Goal: Check status: Check status

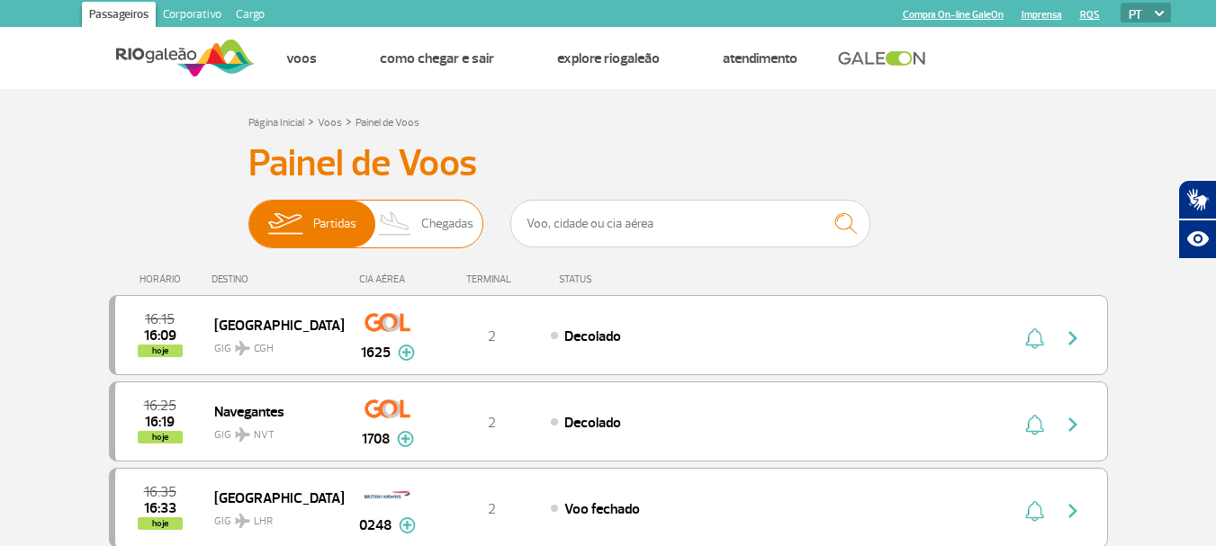
click at [332, 230] on span "Partidas" at bounding box center [334, 224] width 43 height 47
click at [248, 215] on input "Partidas Chegadas" at bounding box center [248, 215] width 0 height 0
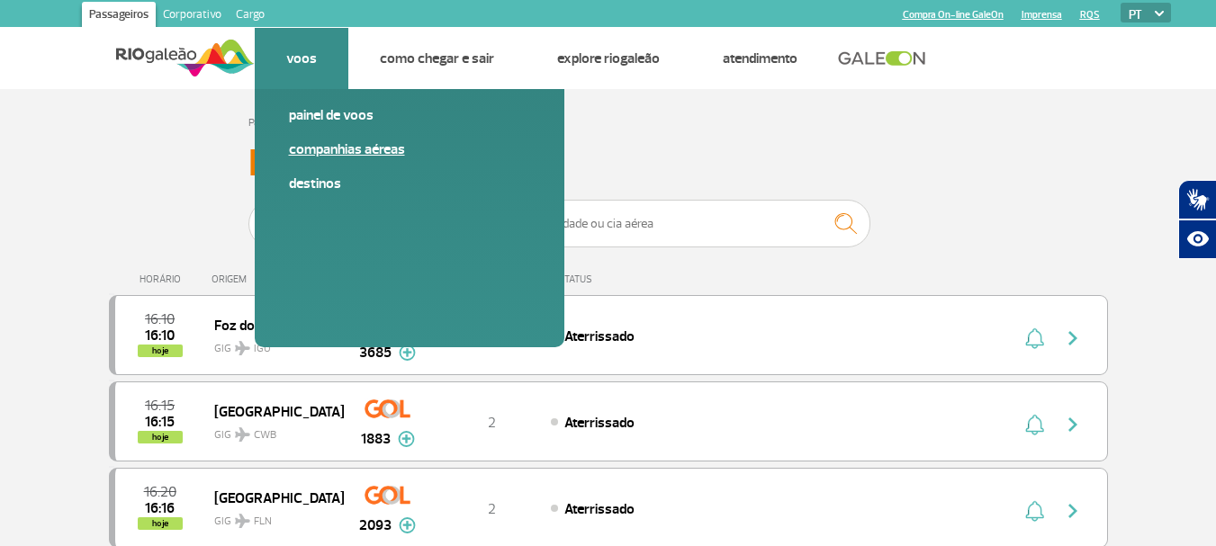
click at [331, 152] on link "Companhias Aéreas" at bounding box center [409, 150] width 241 height 20
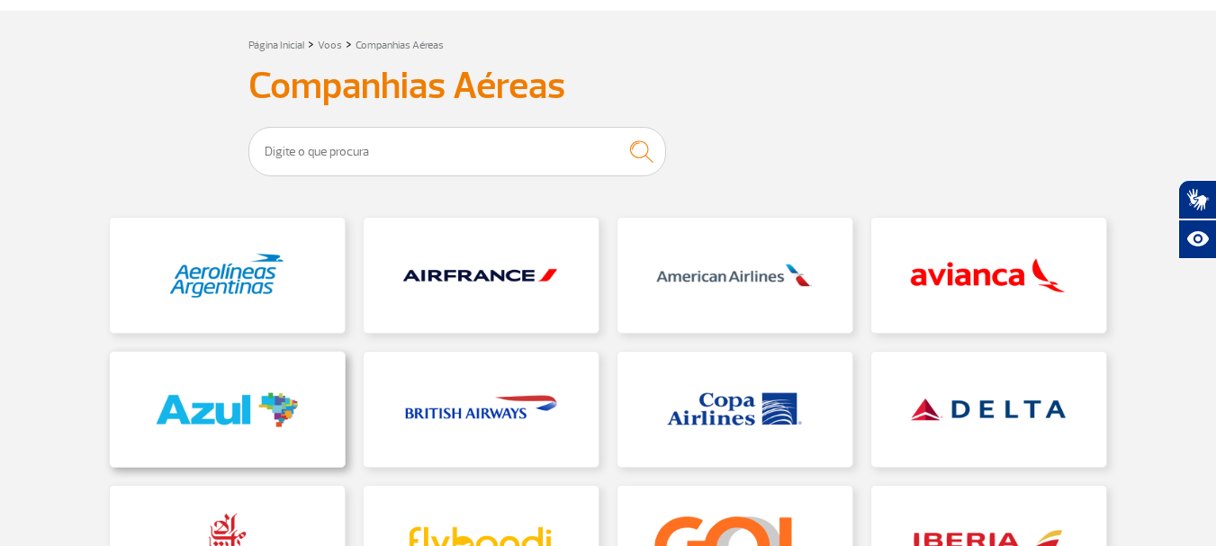
scroll to position [180, 0]
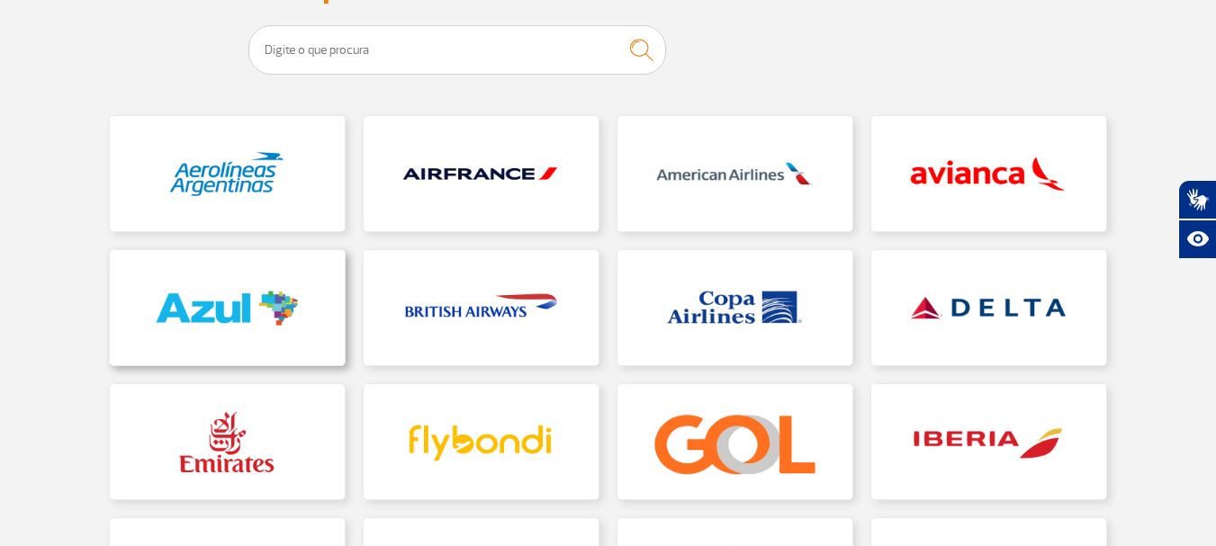
click at [229, 308] on link at bounding box center [227, 307] width 235 height 115
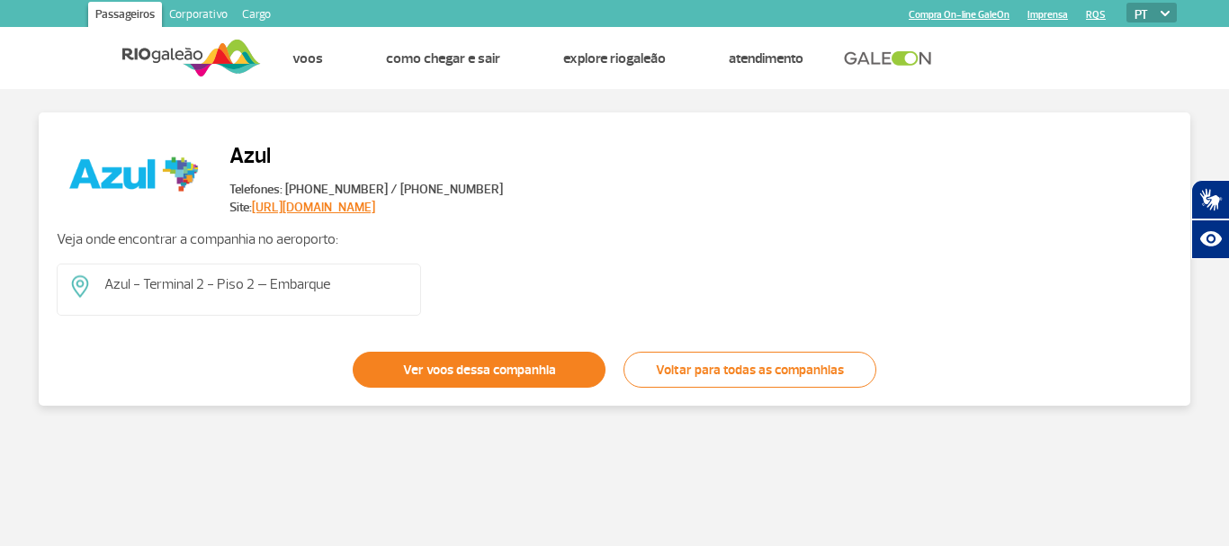
click at [453, 374] on link "Ver voos dessa companhia" at bounding box center [479, 370] width 253 height 36
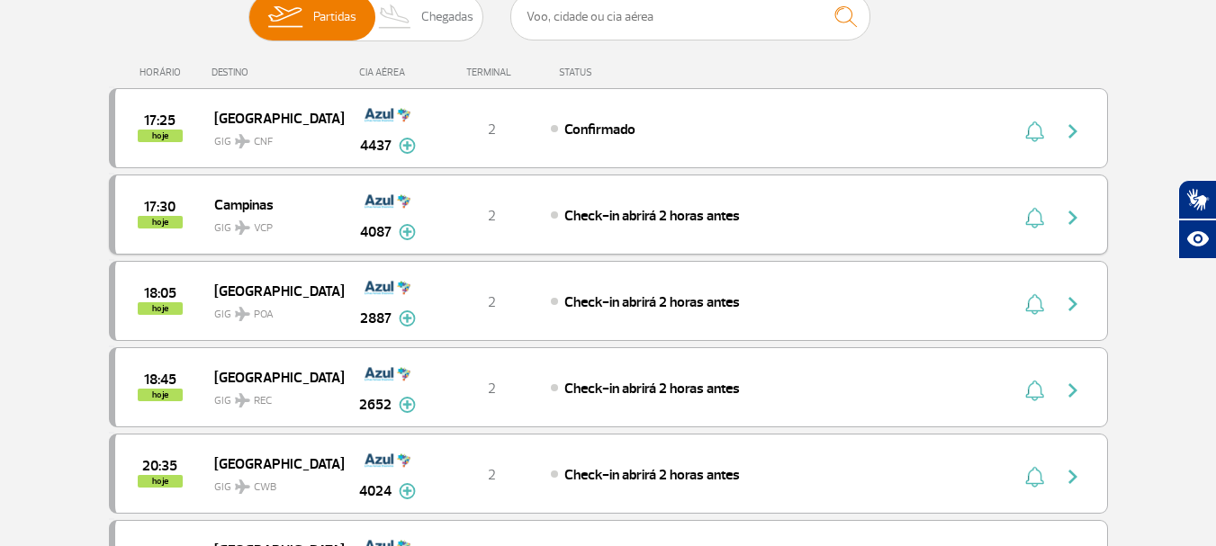
scroll to position [180, 0]
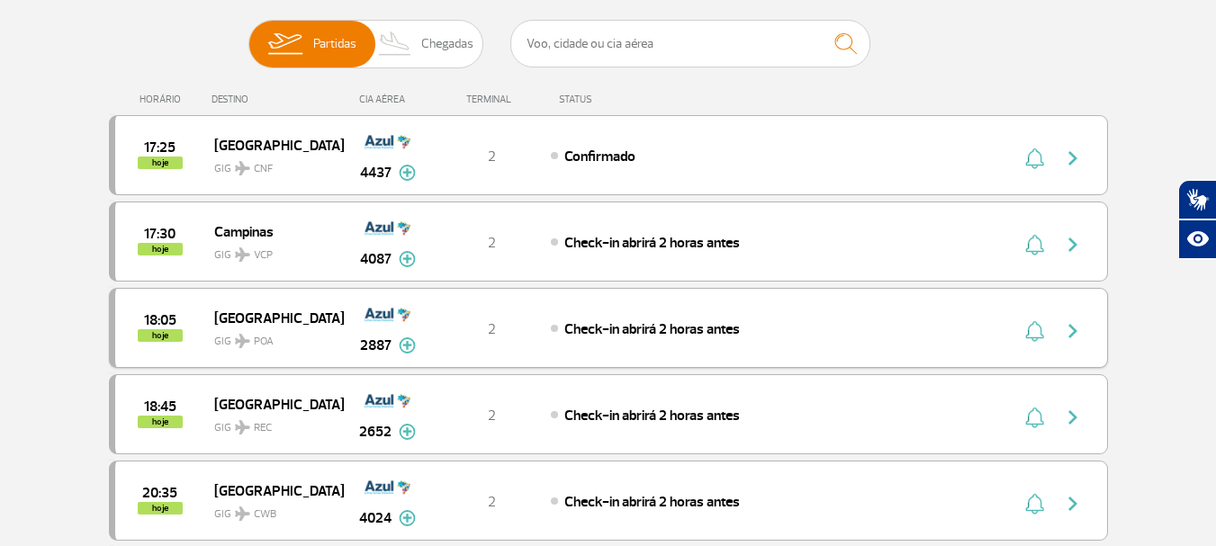
click at [410, 345] on img at bounding box center [407, 346] width 17 height 16
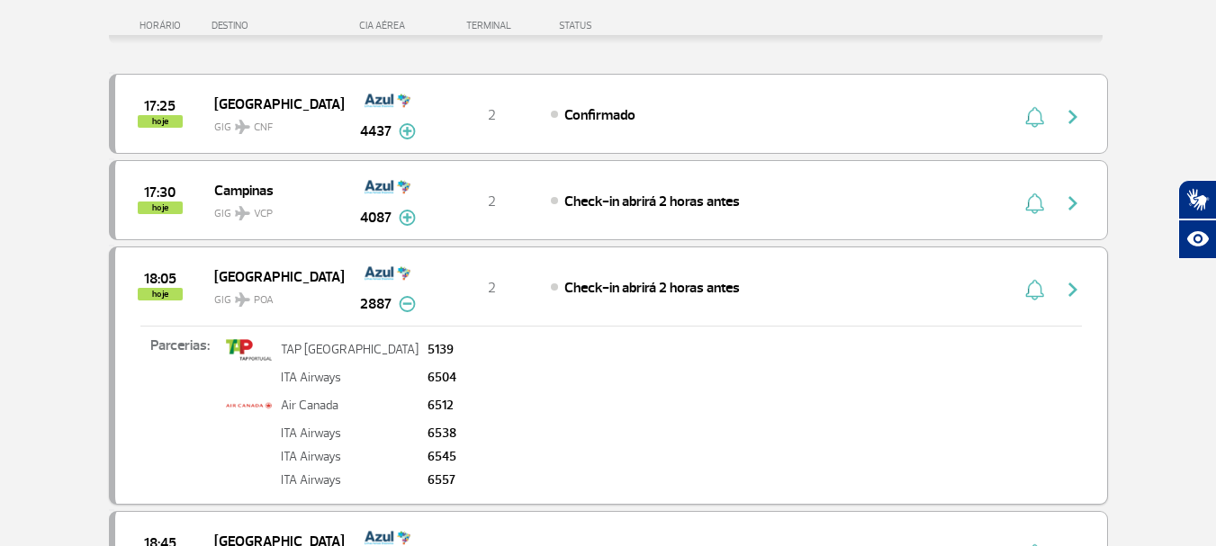
scroll to position [270, 0]
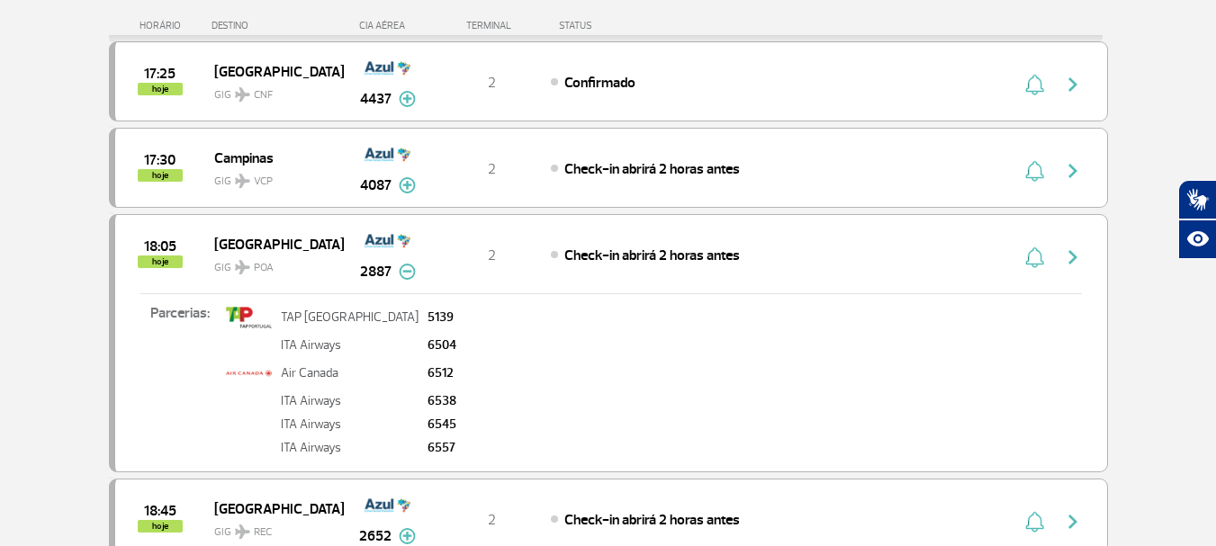
click at [406, 275] on img at bounding box center [407, 272] width 17 height 16
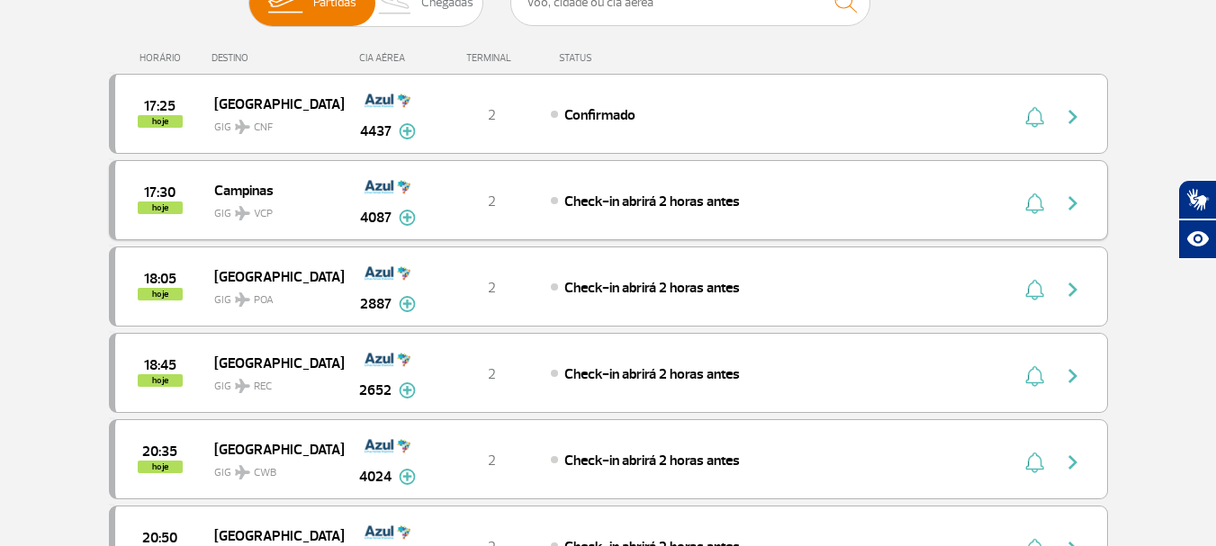
scroll to position [180, 0]
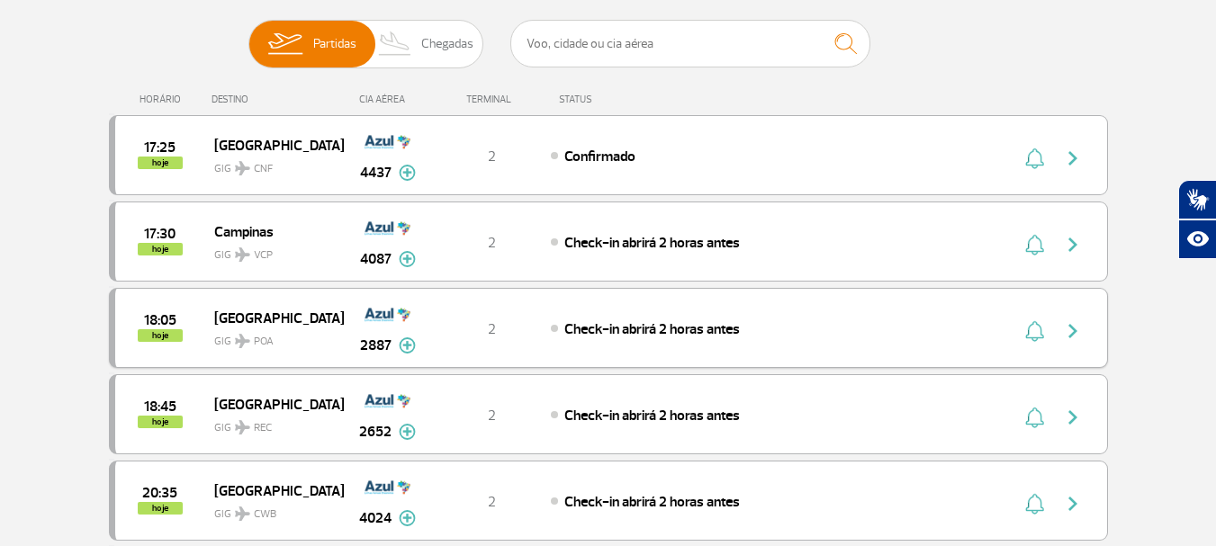
click at [1070, 328] on img "button" at bounding box center [1073, 331] width 22 height 22
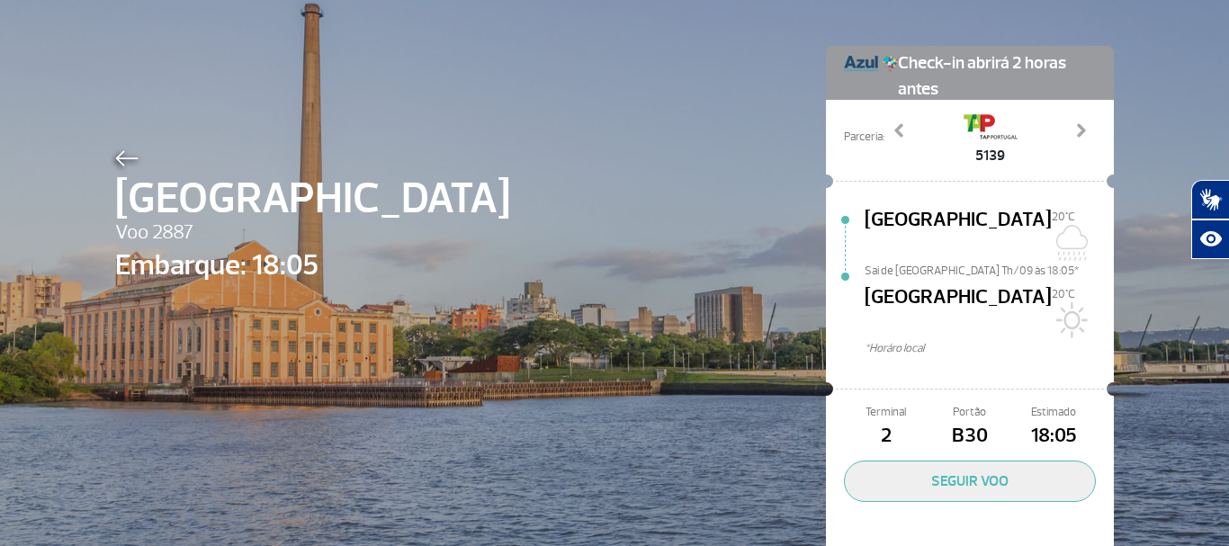
scroll to position [83, 0]
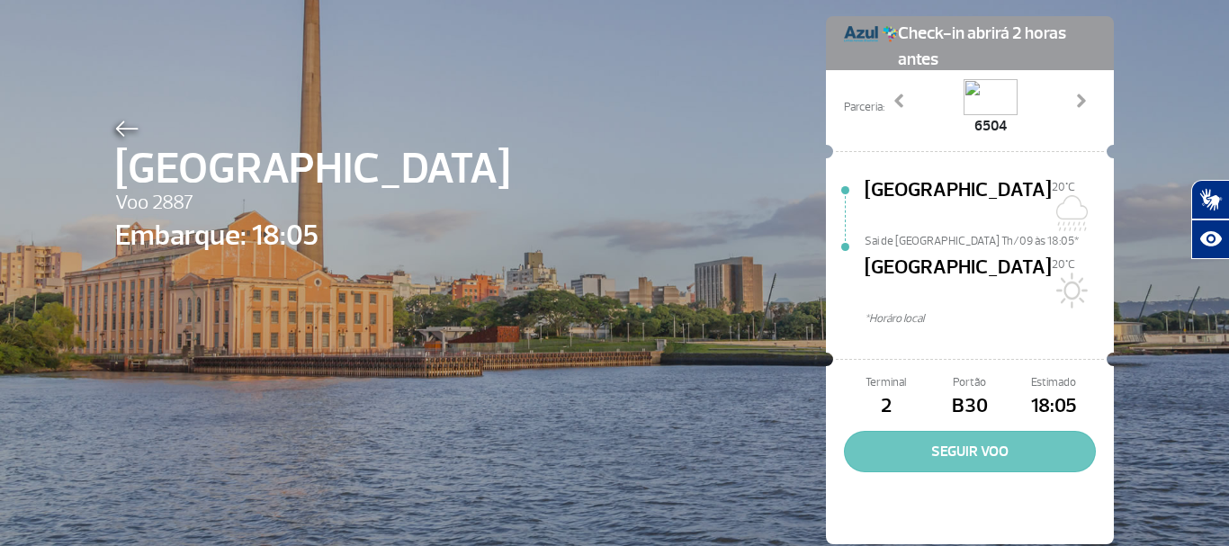
click at [964, 431] on button "SEGUIR VOO" at bounding box center [970, 451] width 252 height 41
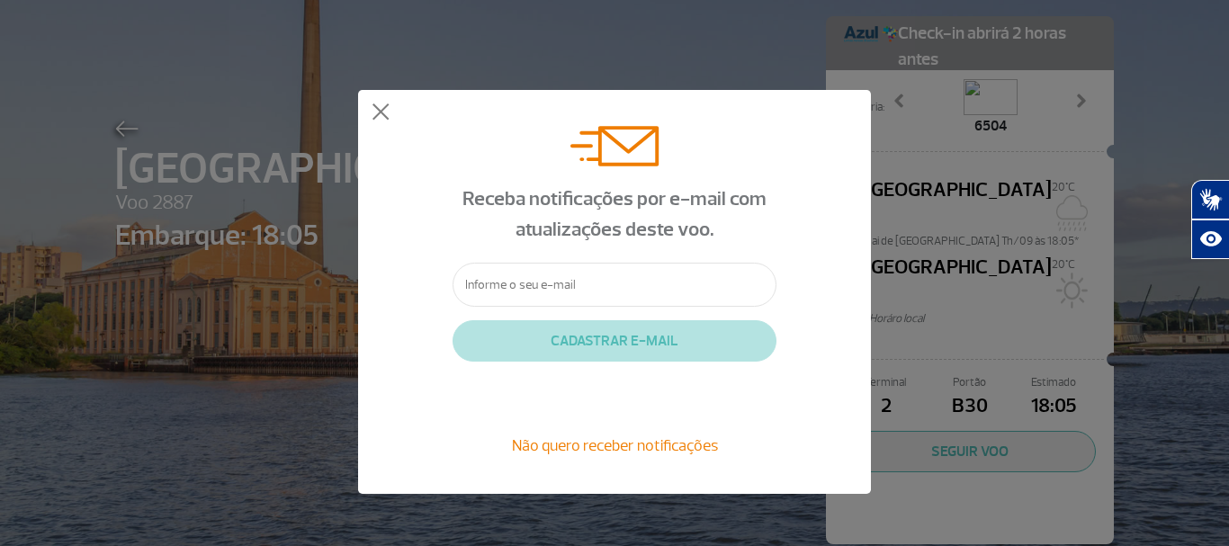
click at [537, 293] on input "text" at bounding box center [615, 285] width 324 height 44
type input "thiel.arnaldo@gmail.com"
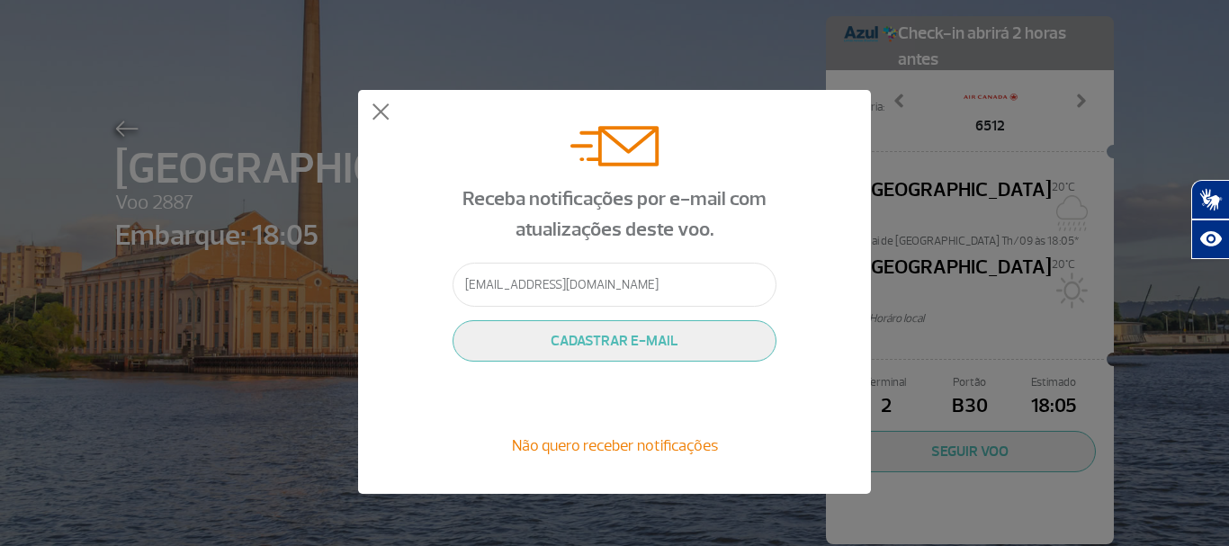
click at [614, 341] on button "CADASTRAR E-MAIL" at bounding box center [615, 340] width 324 height 41
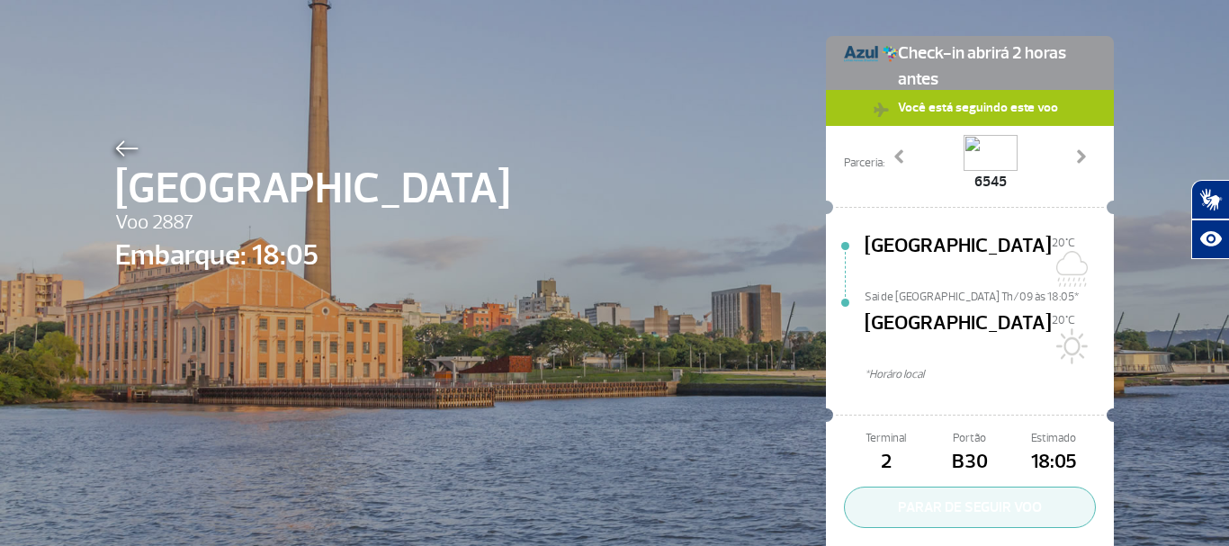
scroll to position [90, 0]
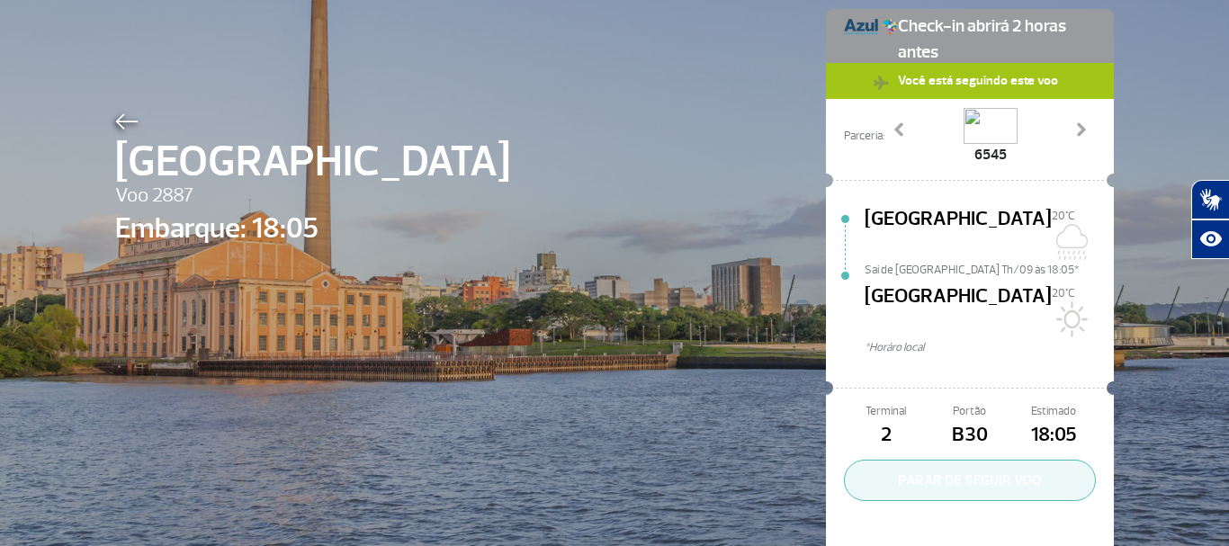
click at [947, 460] on button "PARAR DE SEGUIR VOO" at bounding box center [970, 480] width 252 height 41
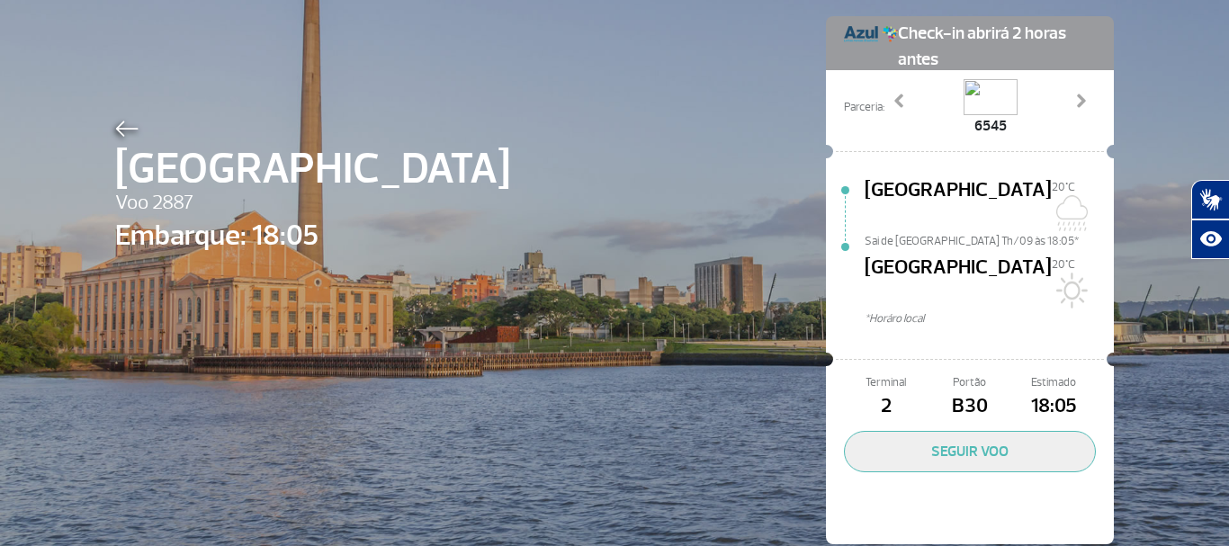
click at [458, 154] on div "Porto Alegre Voo 2887 Embarque: 18:05 Check-in abrirá 2 horas antes Parceria: 5…" at bounding box center [615, 253] width 1026 height 672
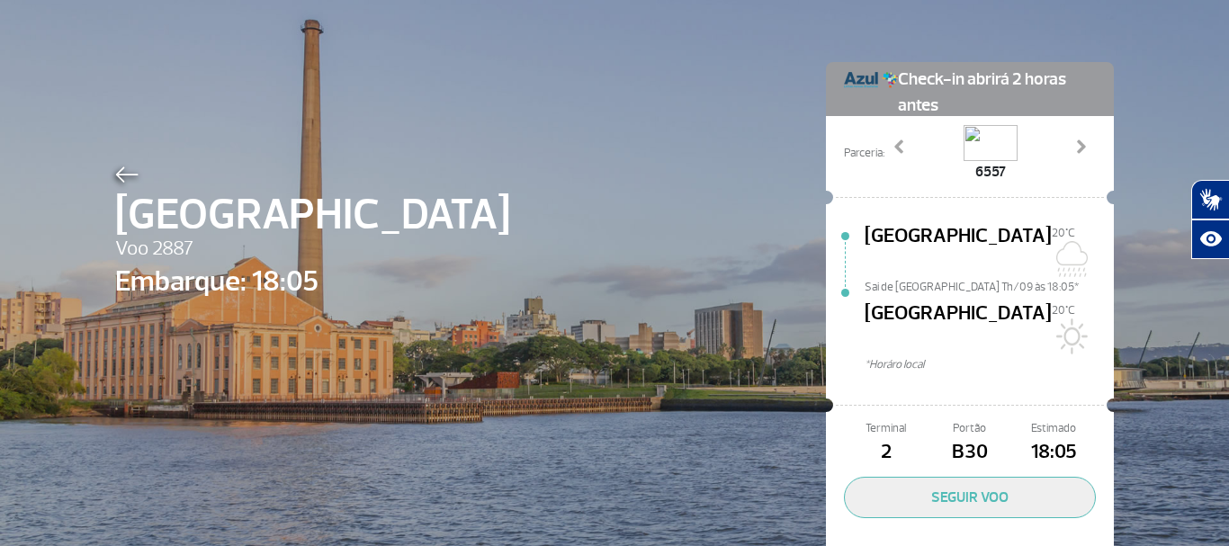
scroll to position [0, 0]
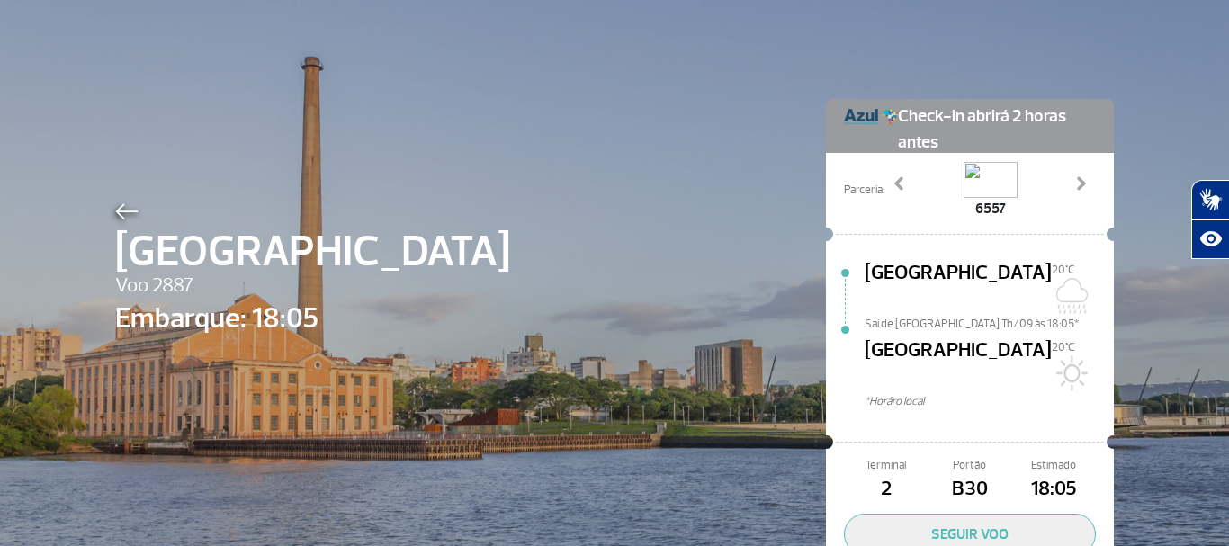
click at [193, 315] on span "Embarque: 18:05" at bounding box center [312, 318] width 395 height 43
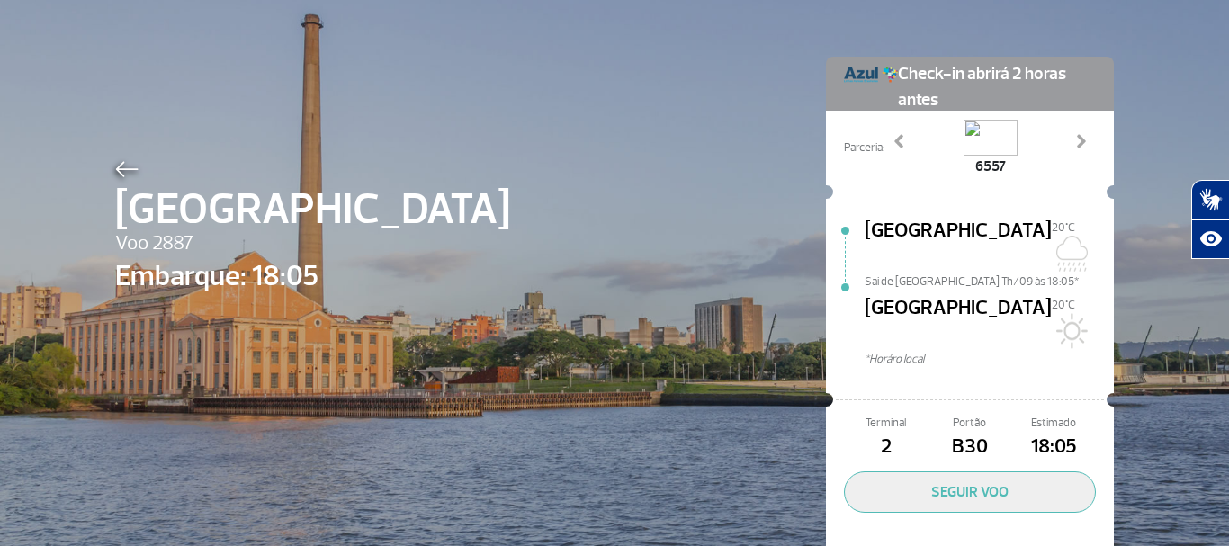
scroll to position [83, 0]
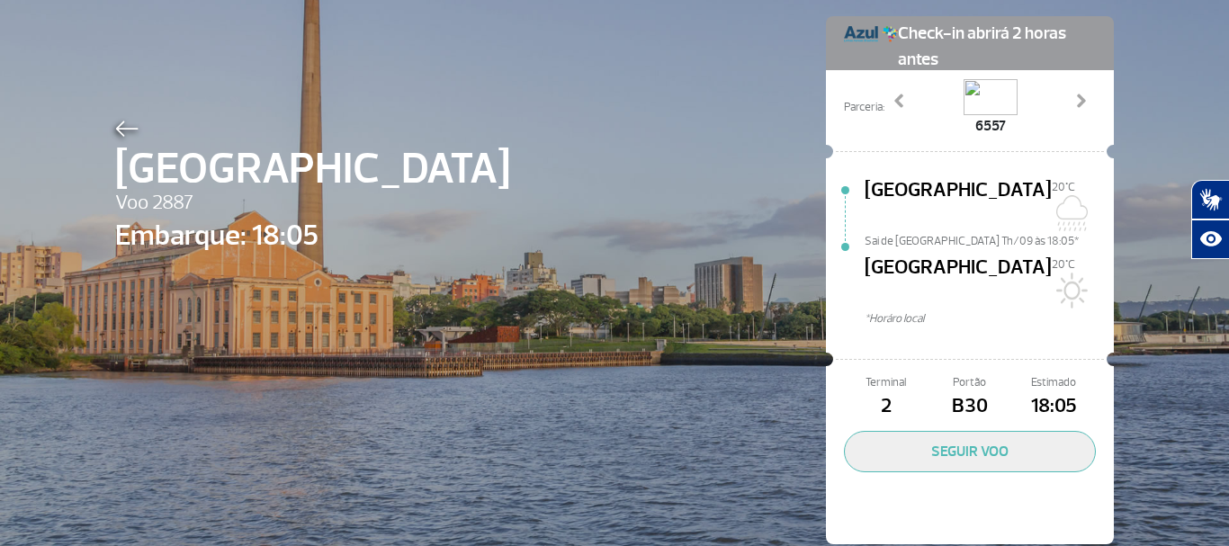
click at [165, 199] on span "Voo 2887" at bounding box center [312, 203] width 395 height 31
click at [170, 173] on span "[GEOGRAPHIC_DATA]" at bounding box center [312, 169] width 395 height 65
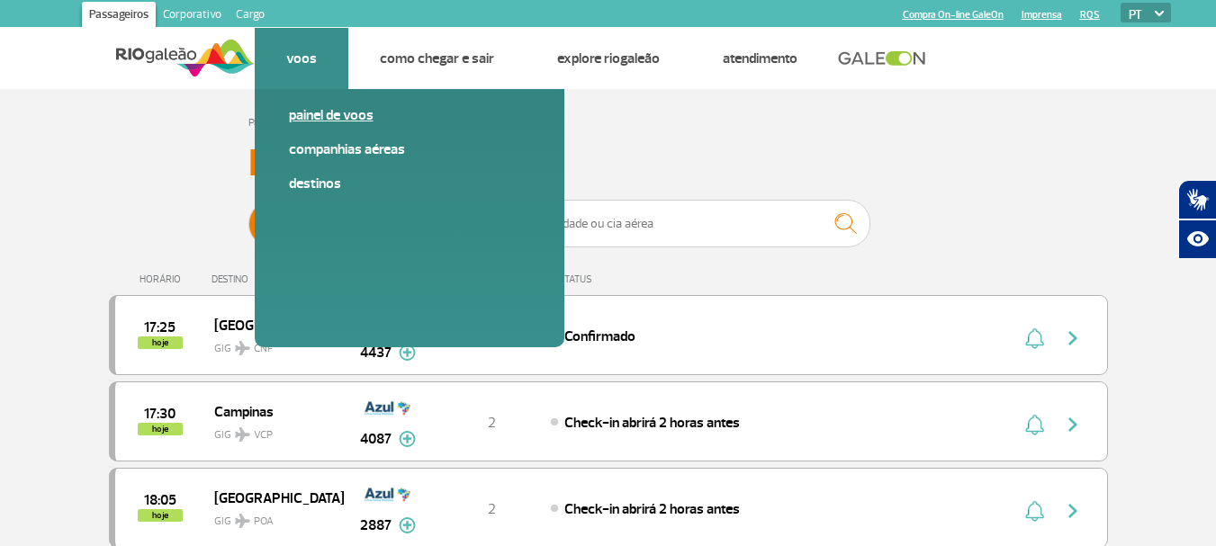
click at [325, 117] on link "Painel de voos" at bounding box center [409, 115] width 241 height 20
click at [312, 112] on link "Painel de voos" at bounding box center [409, 115] width 241 height 20
click at [312, 113] on link "Painel de voos" at bounding box center [409, 115] width 241 height 20
click at [330, 113] on link "Painel de voos" at bounding box center [409, 115] width 241 height 20
click at [322, 113] on link "Painel de voos" at bounding box center [409, 115] width 241 height 20
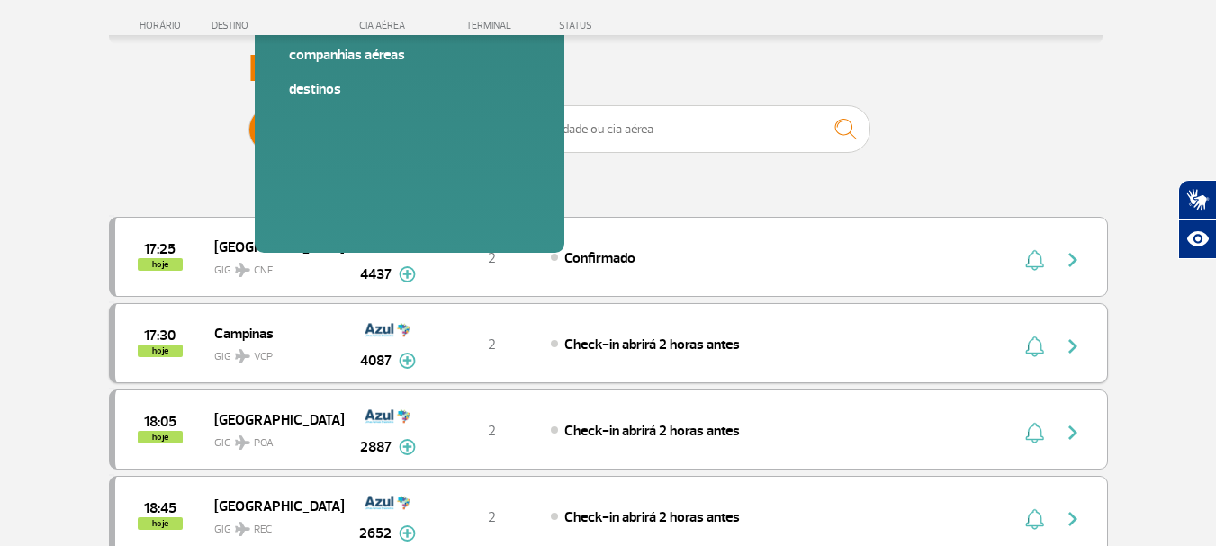
scroll to position [270, 0]
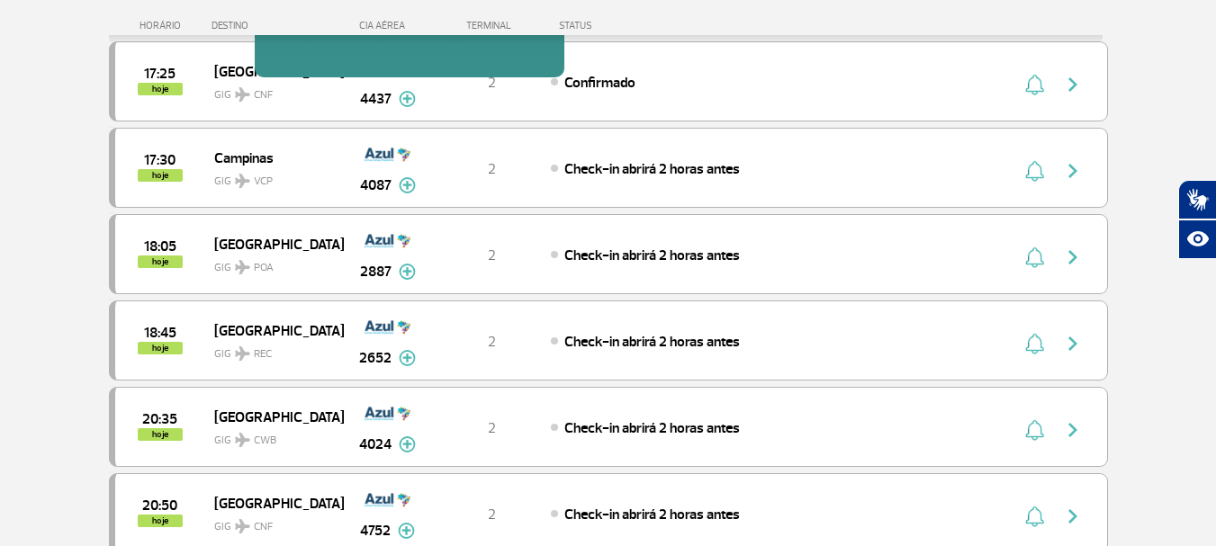
click at [572, 24] on div "STATUS" at bounding box center [623, 26] width 147 height 12
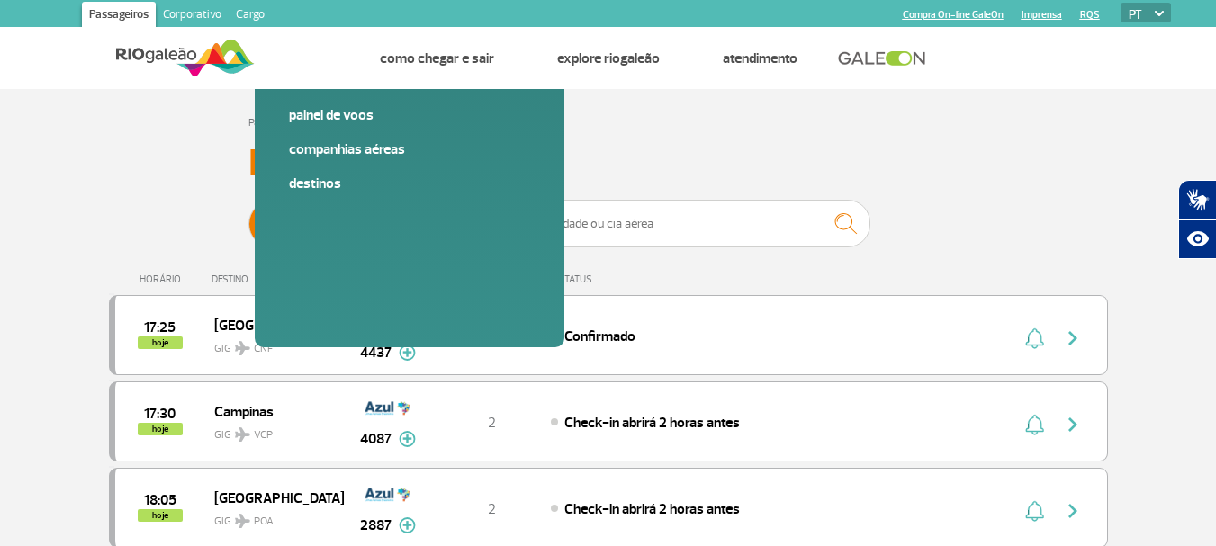
click at [95, 15] on link "Passageiros" at bounding box center [119, 16] width 74 height 29
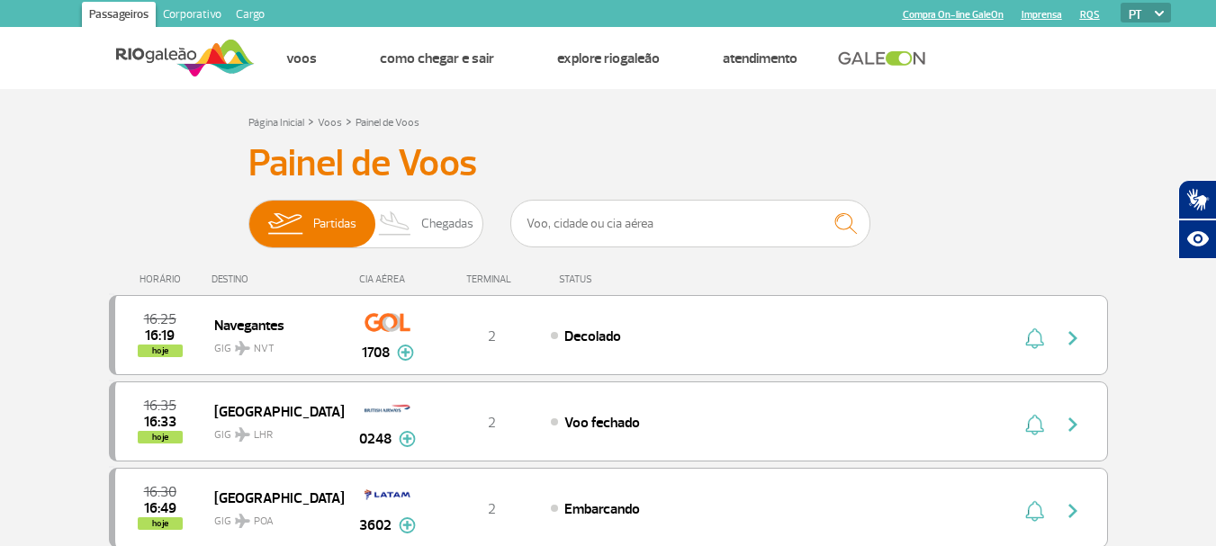
click at [878, 54] on link at bounding box center [886, 58] width 97 height 16
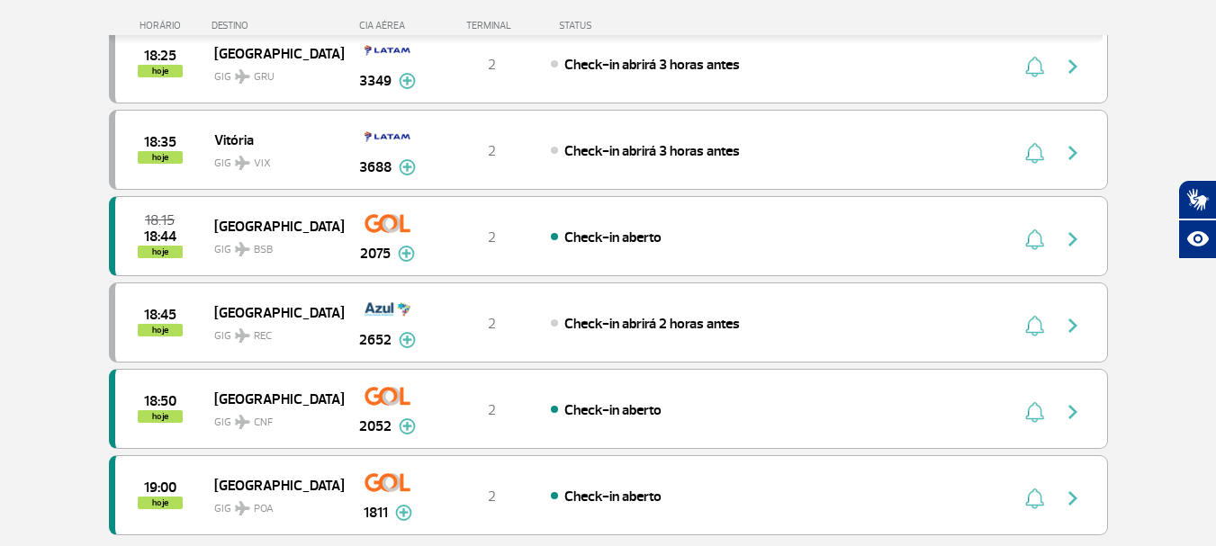
scroll to position [1350, 0]
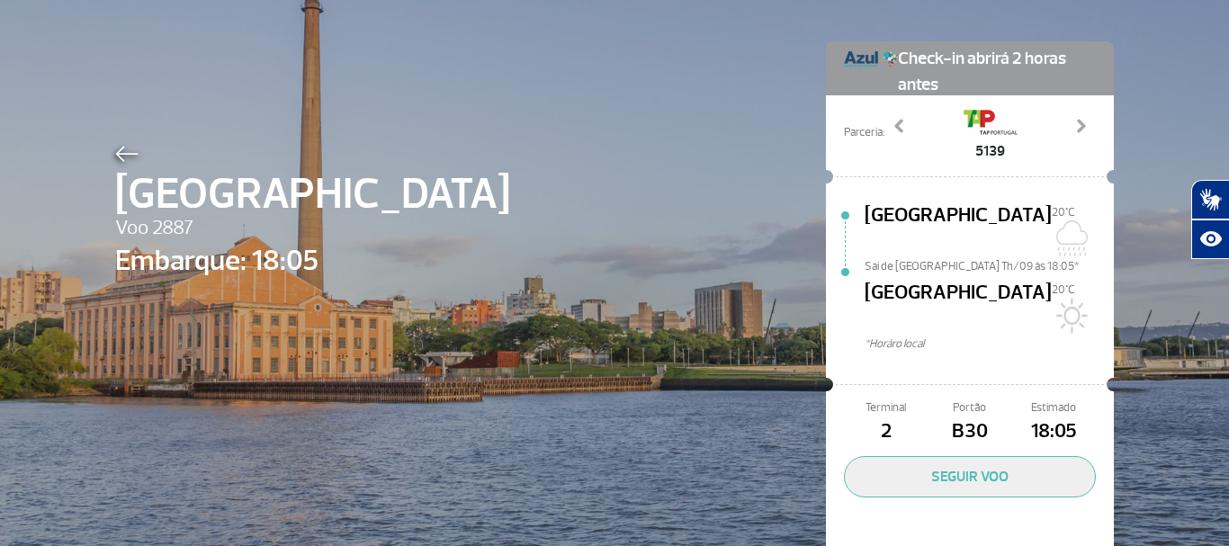
scroll to position [83, 0]
